Goal: Task Accomplishment & Management: Use online tool/utility

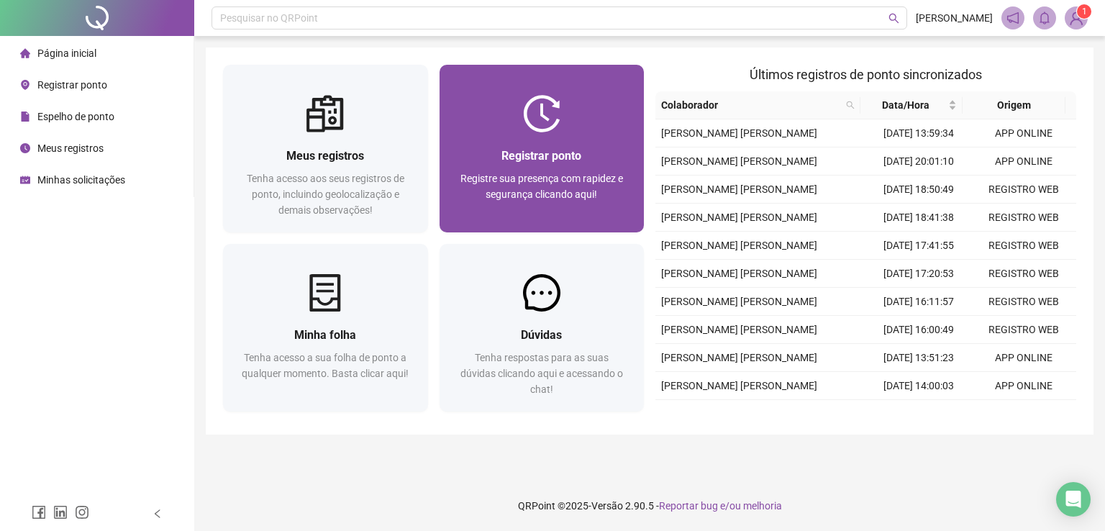
click at [568, 144] on div "Registrar ponto Registre sua presença com rapidez e segurança clicando aqui!" at bounding box center [542, 182] width 205 height 100
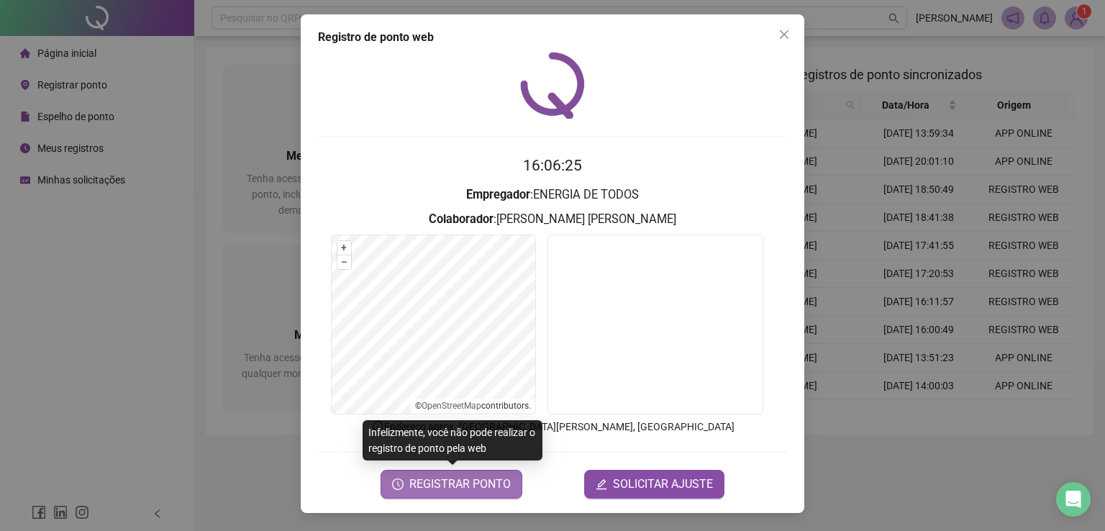
click at [458, 481] on span "REGISTRAR PONTO" at bounding box center [459, 484] width 101 height 17
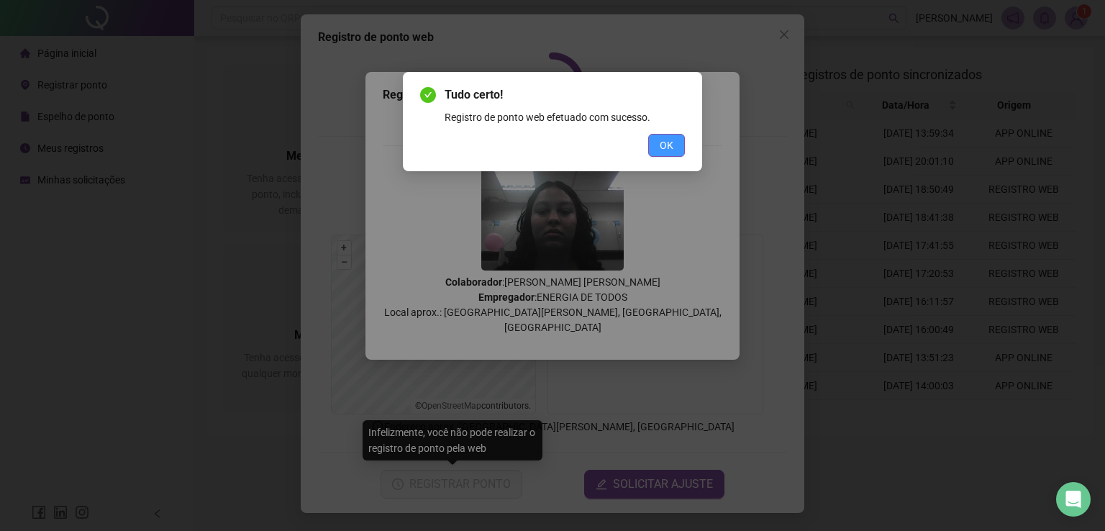
click at [664, 148] on span "OK" at bounding box center [667, 145] width 14 height 16
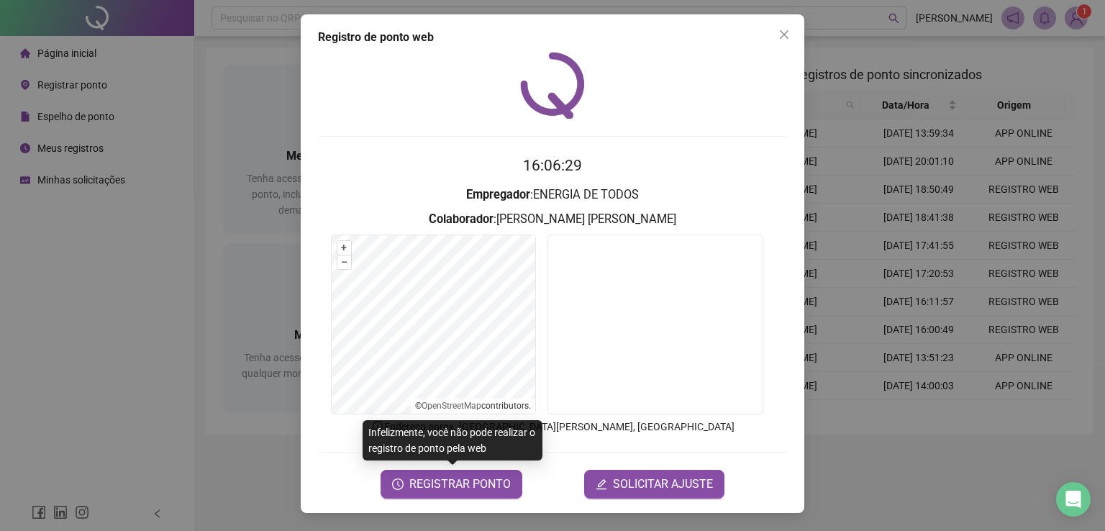
click at [91, 266] on div "Registro de ponto web 16:06:29 Empregador : ENERGIA DE TODOS Colaborador : [PER…" at bounding box center [552, 265] width 1105 height 531
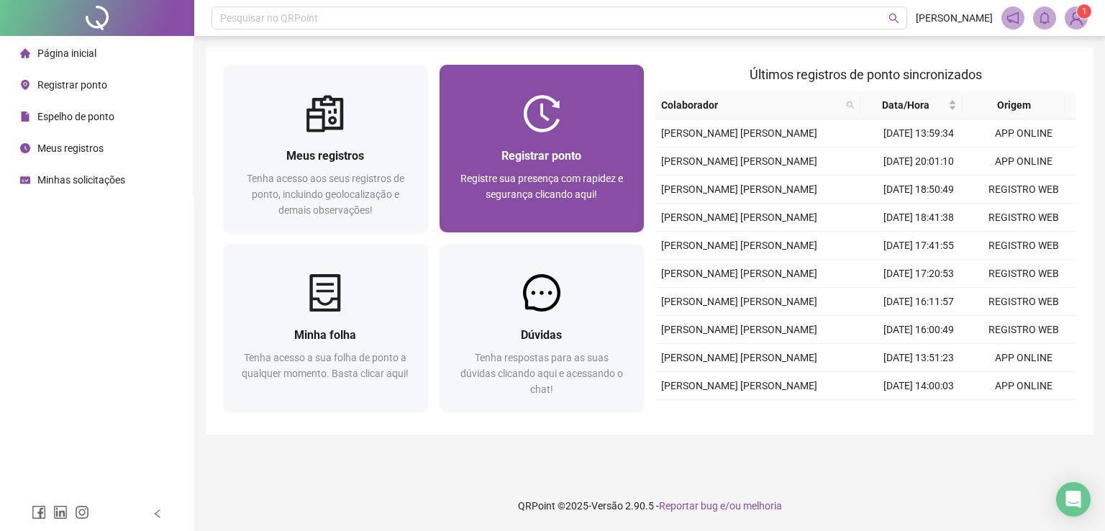
click at [518, 149] on span "Registrar ponto" at bounding box center [542, 156] width 80 height 14
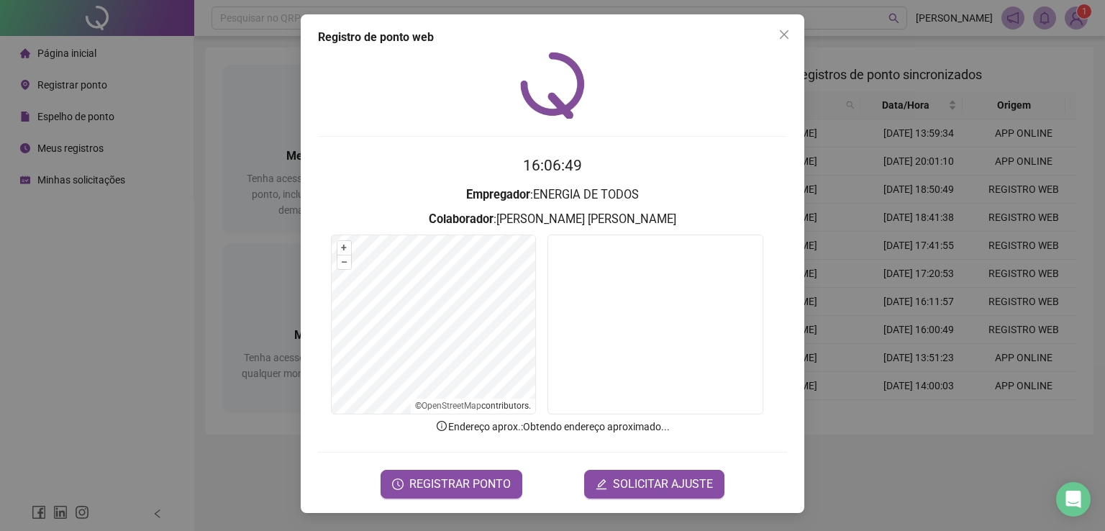
click at [98, 276] on div "Registro de ponto web 16:06:49 Empregador : ENERGIA DE TODOS Colaborador : [PER…" at bounding box center [552, 265] width 1105 height 531
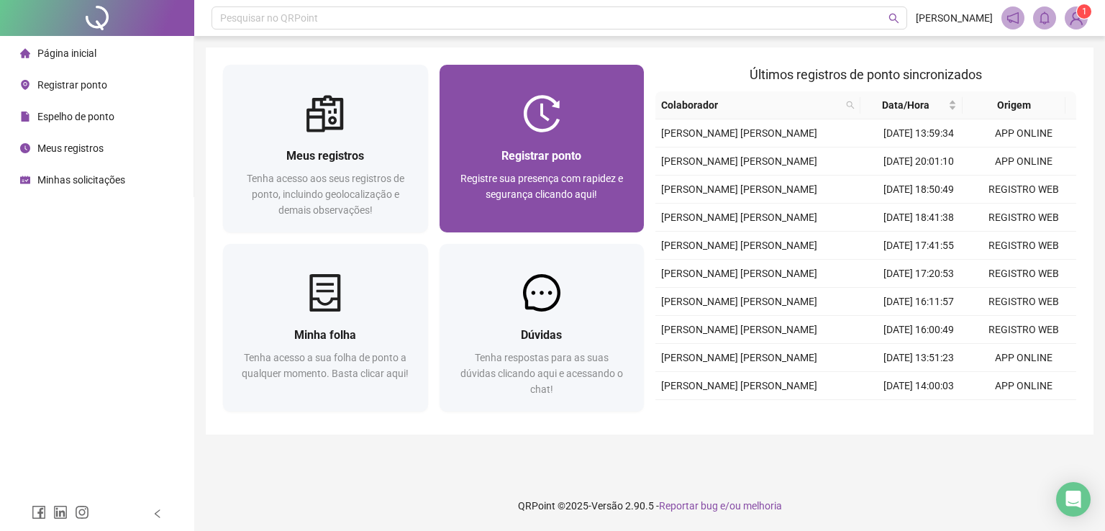
click at [543, 155] on span "Registrar ponto" at bounding box center [542, 156] width 80 height 14
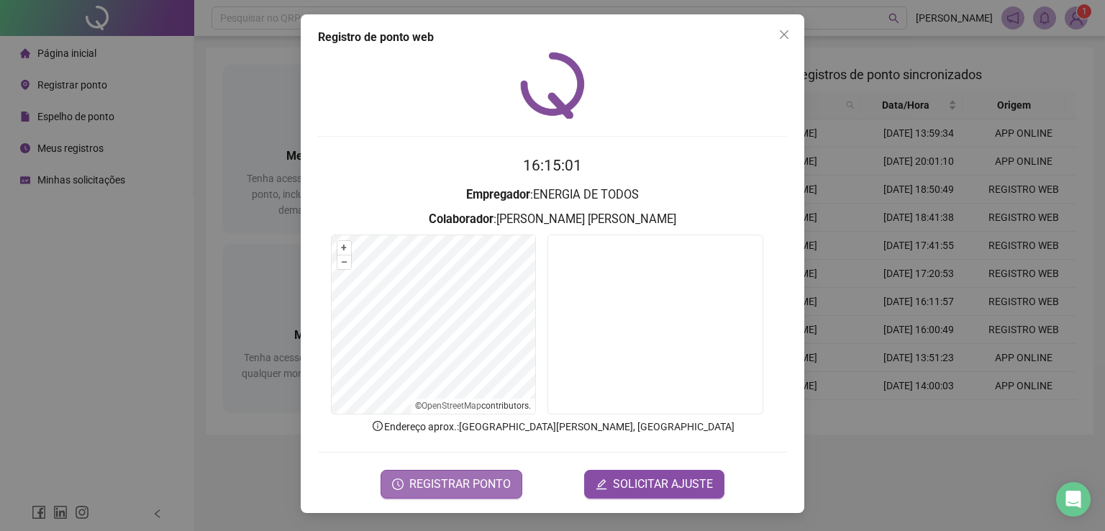
click at [469, 477] on span "REGISTRAR PONTO" at bounding box center [459, 484] width 101 height 17
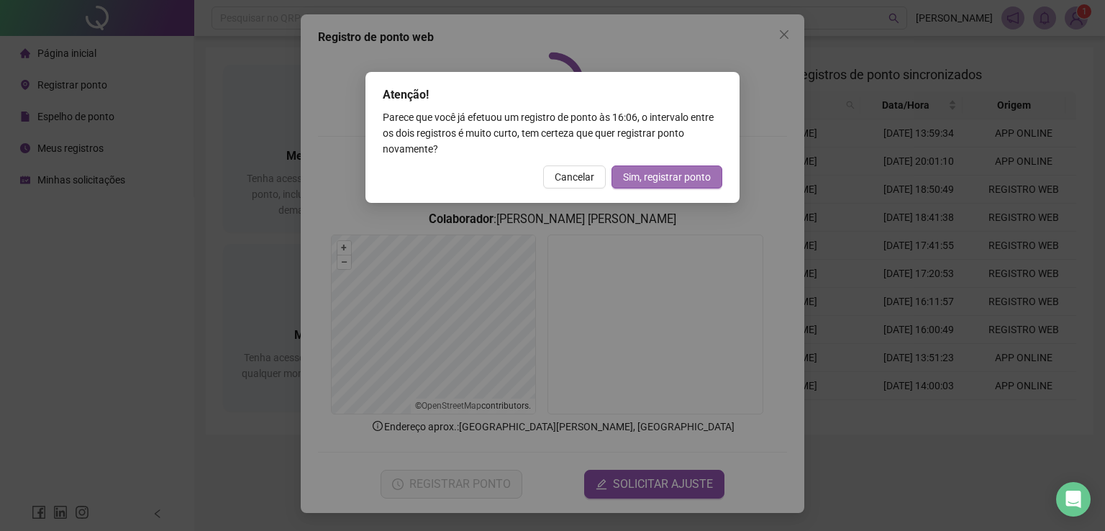
click at [650, 175] on span "Sim, registrar ponto" at bounding box center [667, 177] width 88 height 16
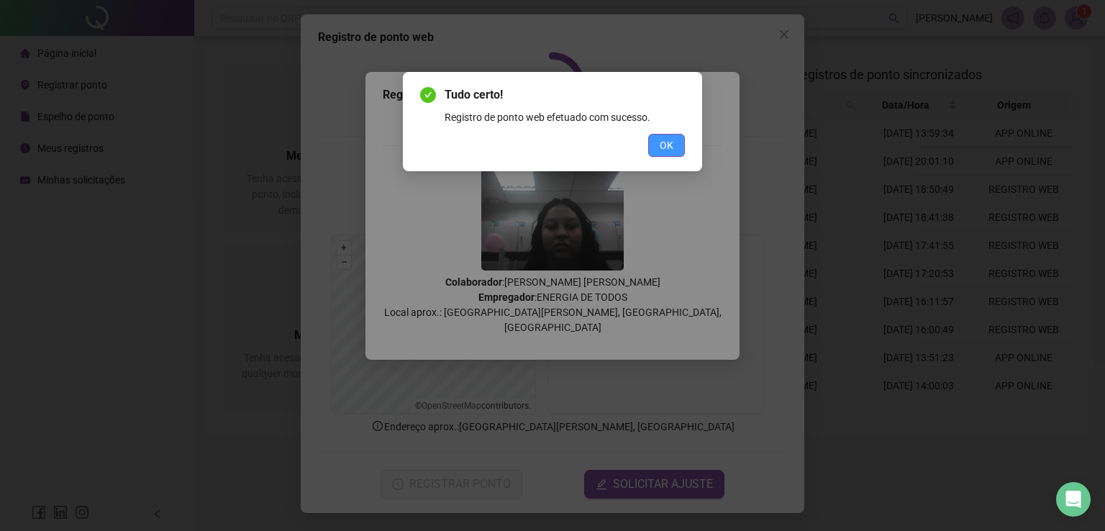
click at [668, 146] on span "OK" at bounding box center [667, 145] width 14 height 16
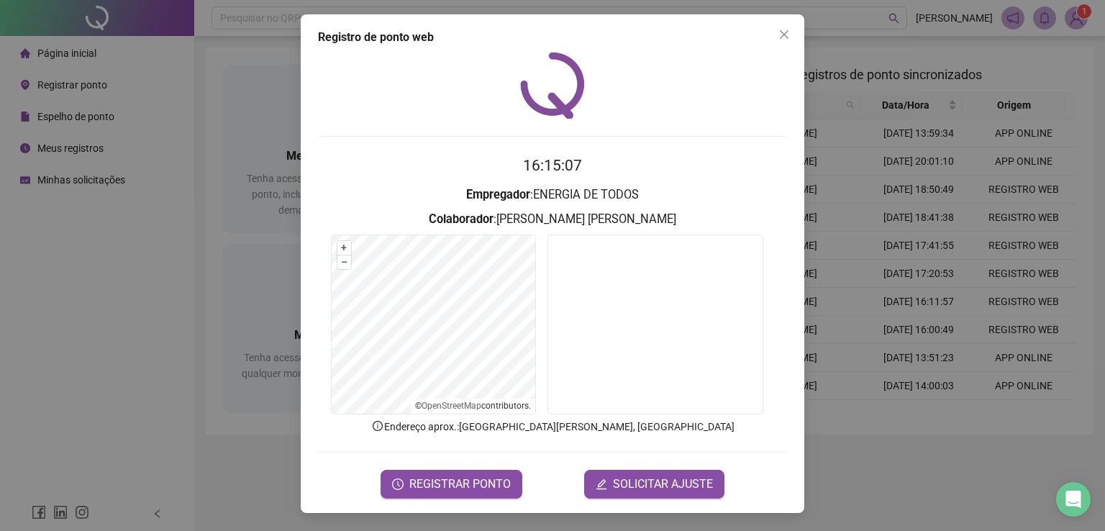
click at [70, 349] on div "Registro de ponto web 16:15:07 Empregador : ENERGIA DE TODOS Colaborador : [PER…" at bounding box center [552, 265] width 1105 height 531
